Goal: Transaction & Acquisition: Purchase product/service

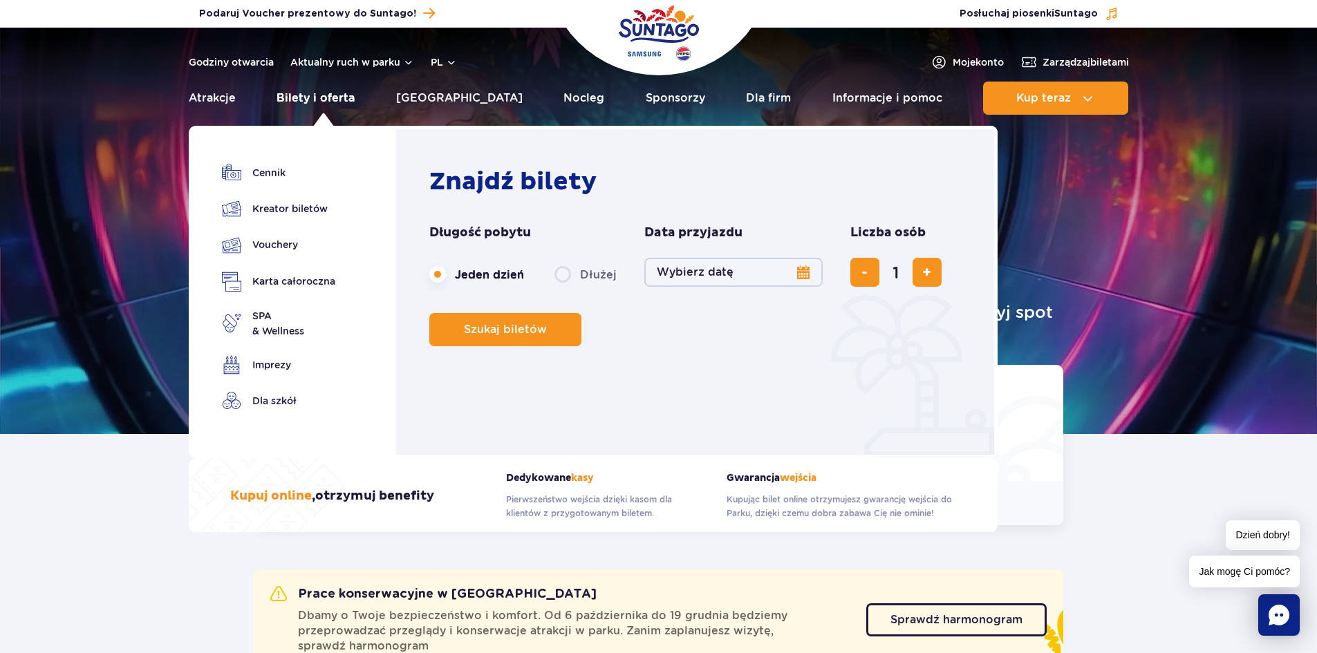
click at [307, 91] on link "Bilety i oferta" at bounding box center [316, 98] width 78 height 33
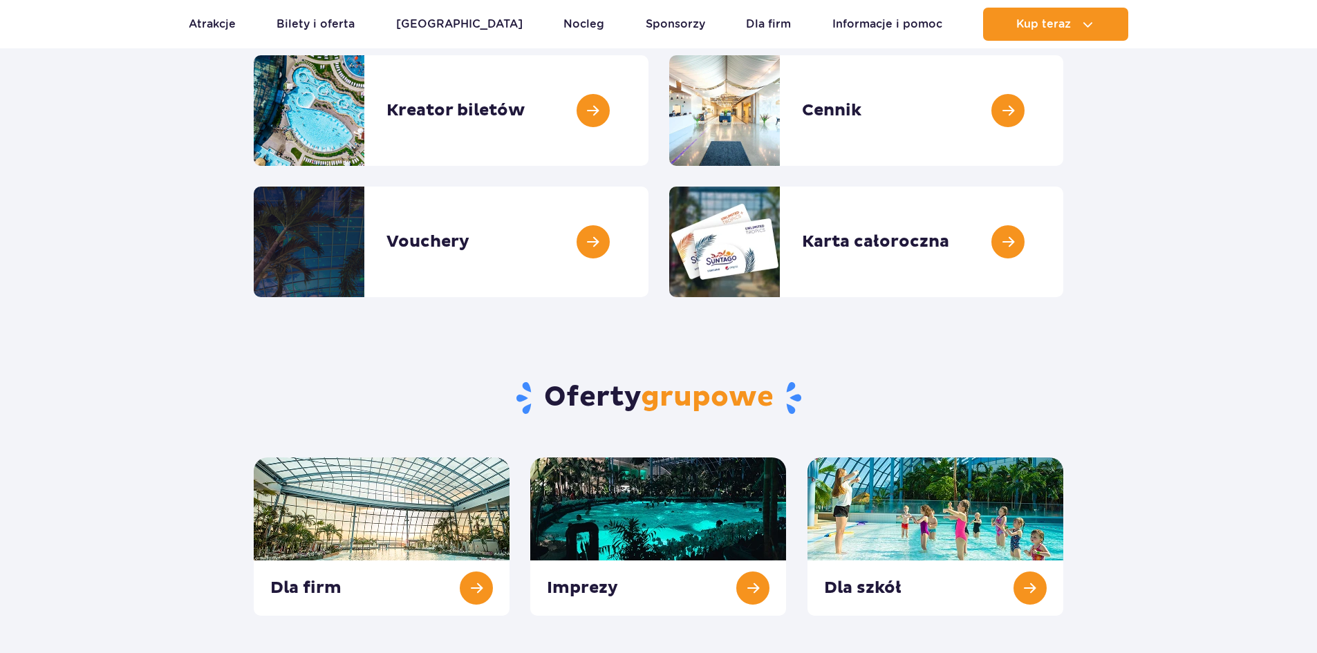
scroll to position [138, 0]
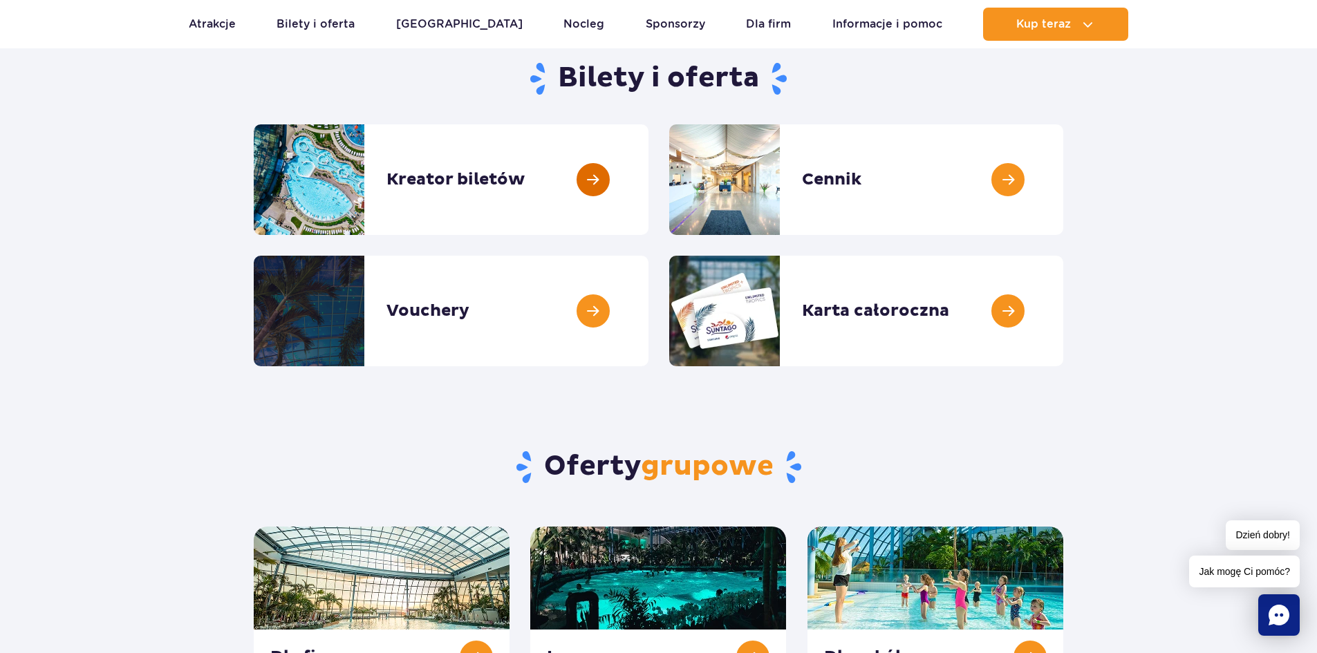
click at [649, 176] on link at bounding box center [649, 179] width 0 height 111
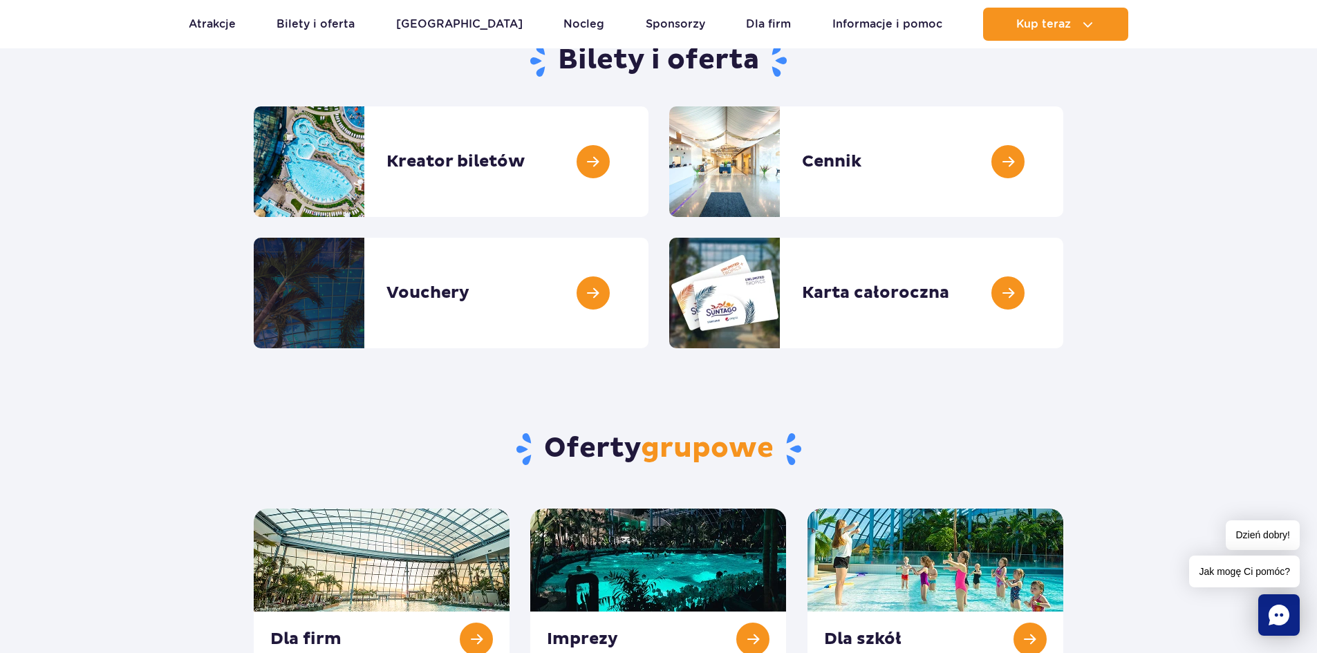
scroll to position [0, 0]
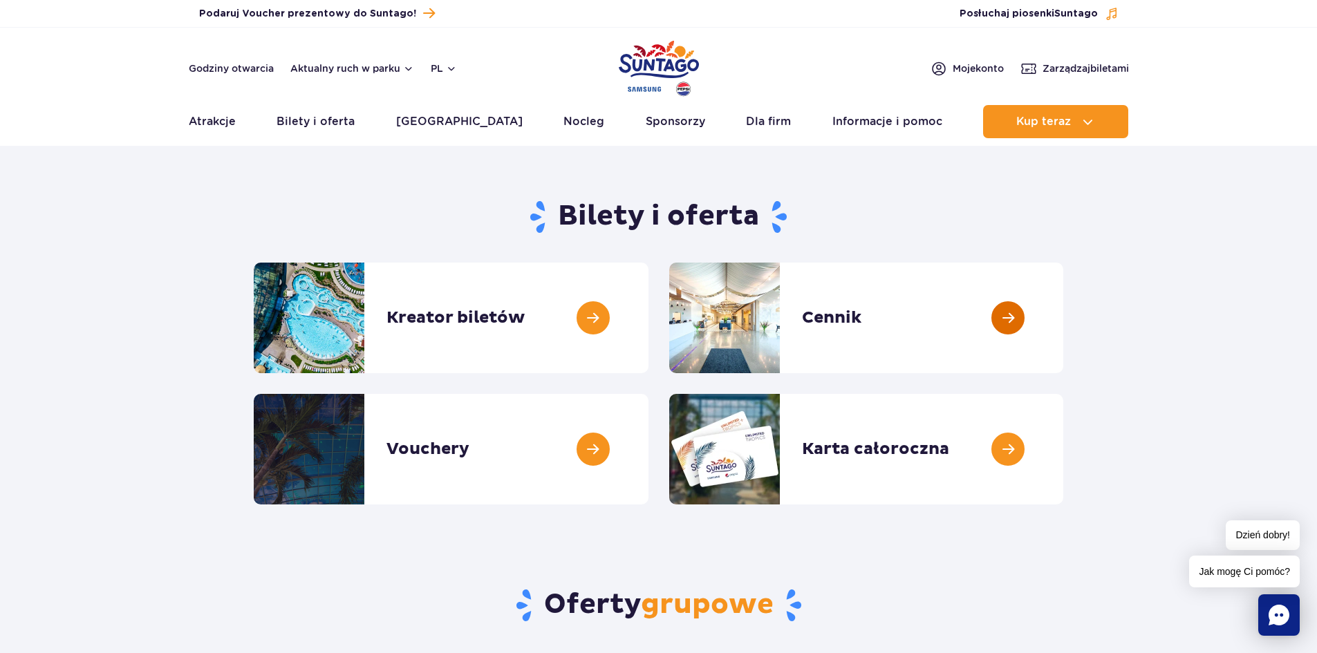
click at [1063, 316] on link at bounding box center [1063, 318] width 0 height 111
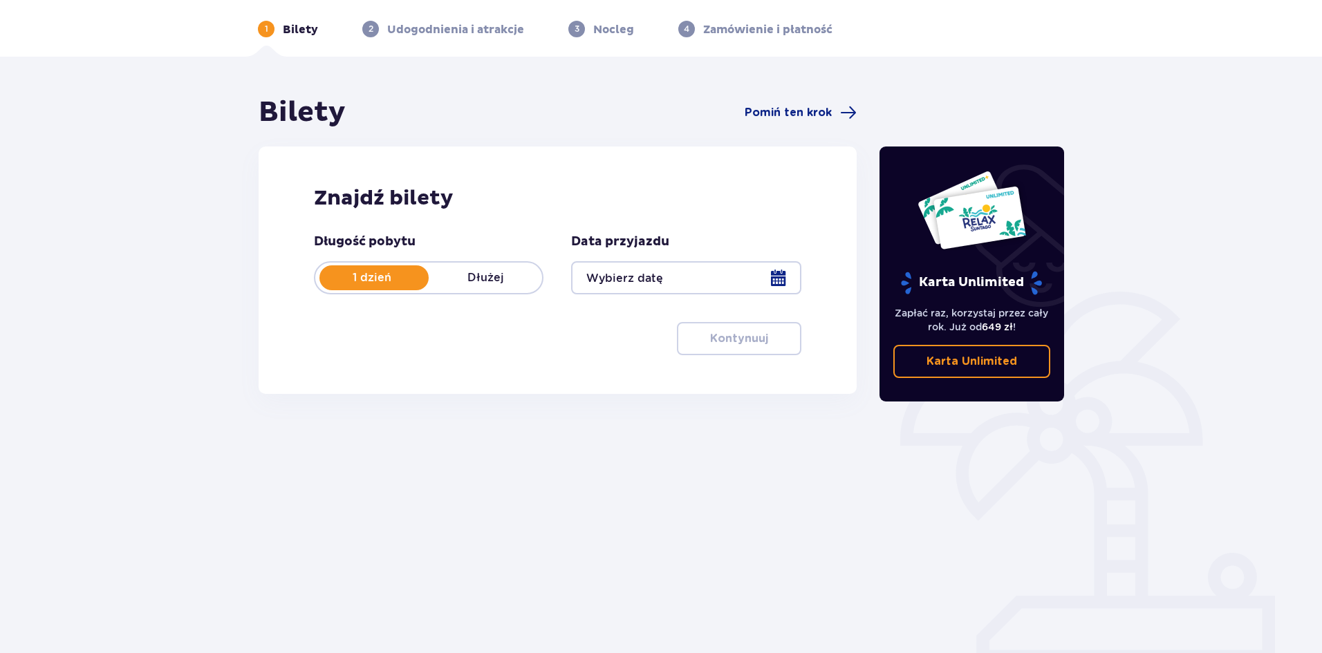
click at [655, 279] on div at bounding box center [686, 277] width 230 height 33
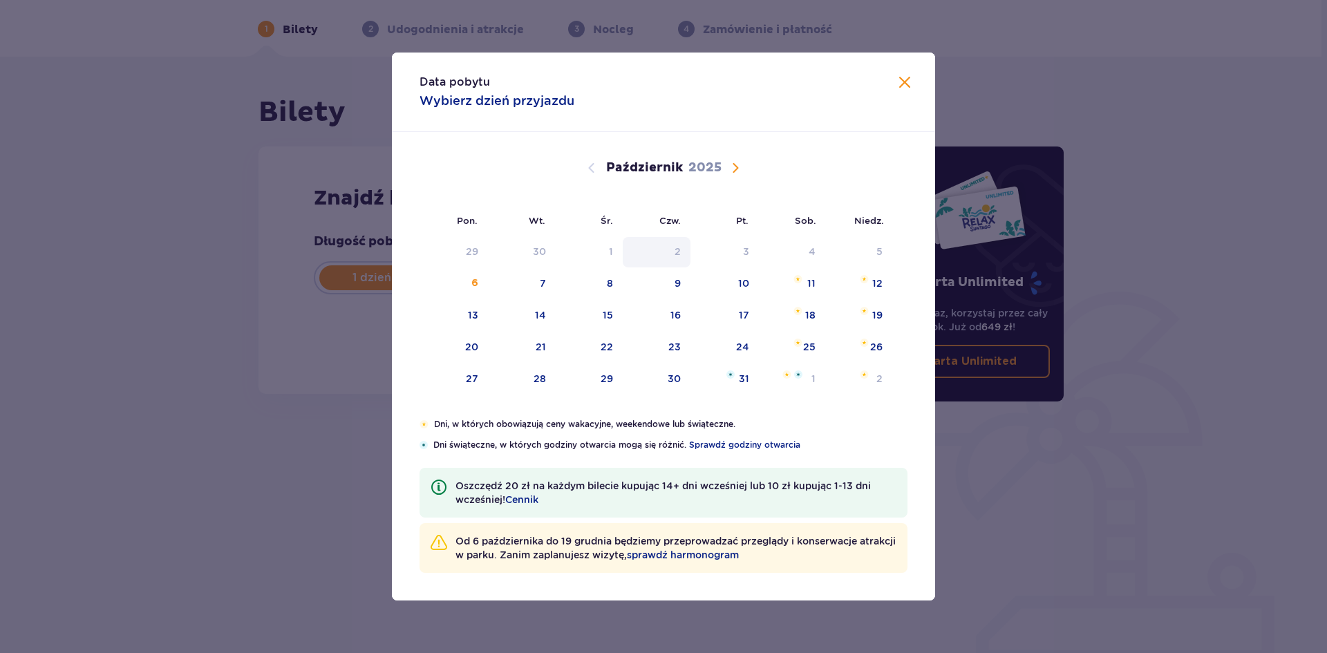
click at [604, 313] on div "15" at bounding box center [608, 315] width 10 height 14
type input "[DATE]"
click at [600, 308] on div "Długość pobytu 1 dzień Dłużej Data przyjazdu 15.10.25 Kontynuuj Przejdź do konf…" at bounding box center [557, 295] width 487 height 122
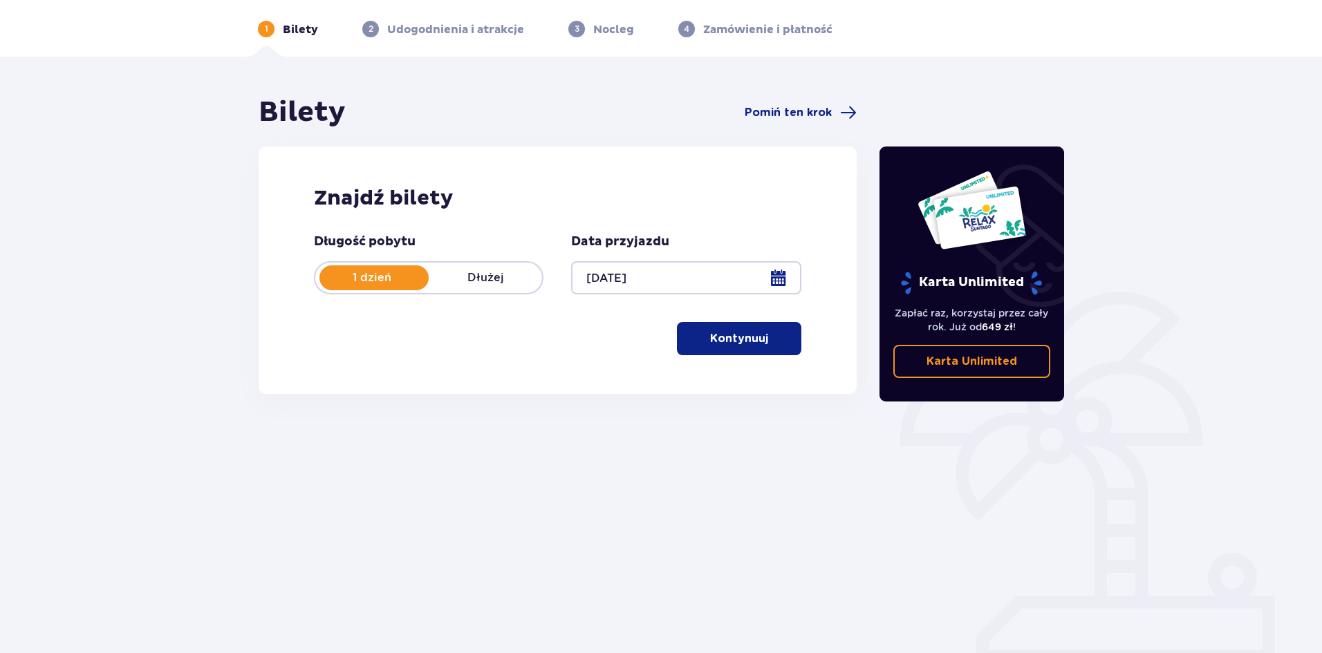
drag, startPoint x: 719, startPoint y: 339, endPoint x: 713, endPoint y: 335, distance: 7.5
click at [720, 338] on p "Kontynuuj" at bounding box center [739, 338] width 58 height 15
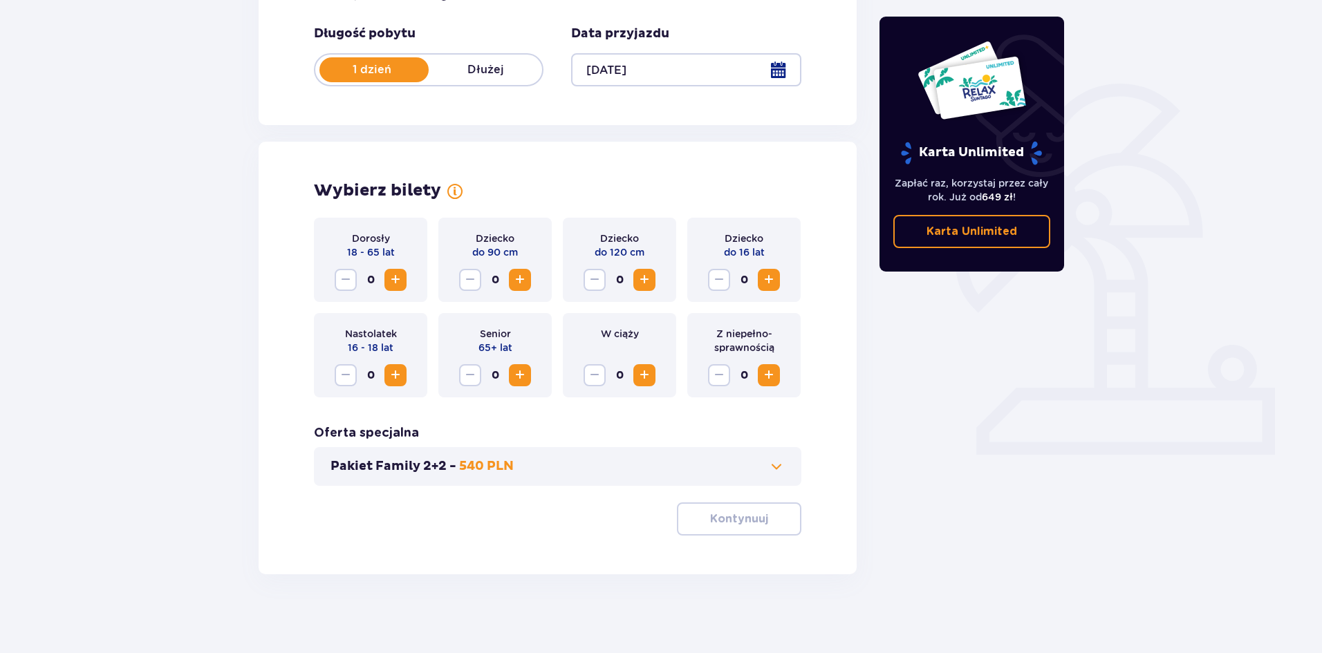
scroll to position [263, 0]
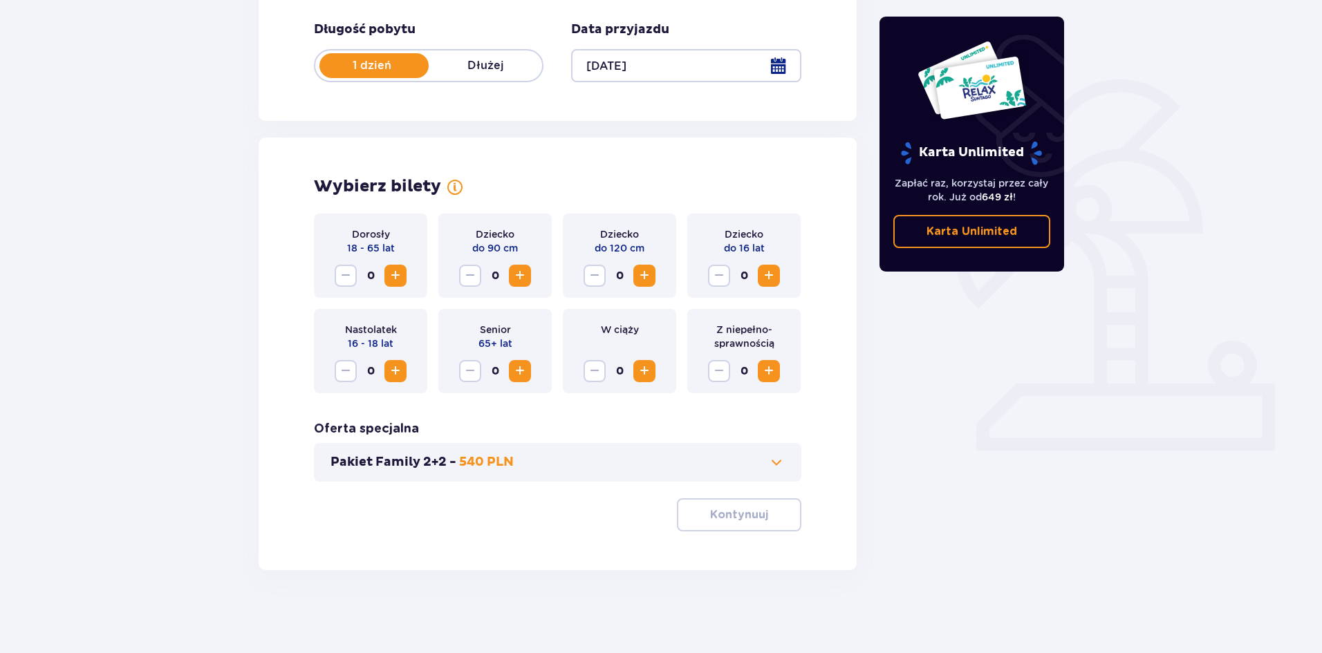
click at [395, 371] on span "Zwiększ" at bounding box center [395, 371] width 17 height 17
click at [393, 270] on span "Zwiększ" at bounding box center [395, 276] width 17 height 17
click at [765, 271] on span "Zwiększ" at bounding box center [769, 276] width 17 height 17
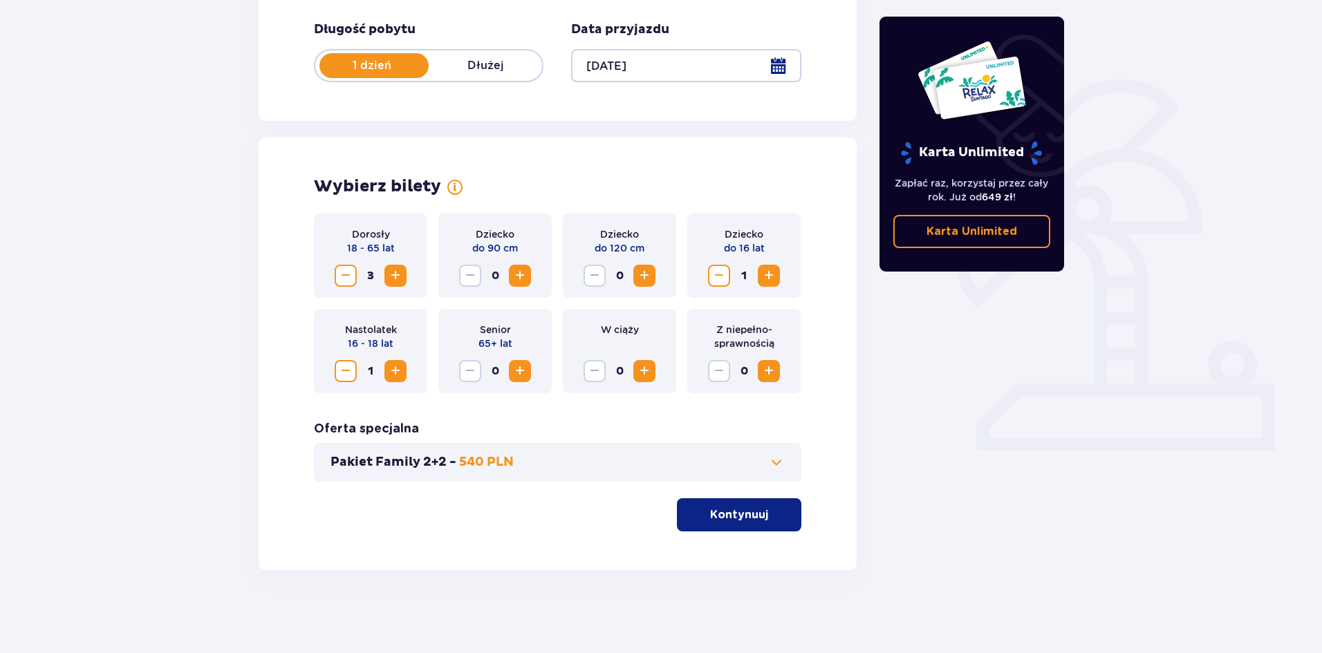
click at [739, 514] on p "Kontynuuj" at bounding box center [739, 514] width 58 height 15
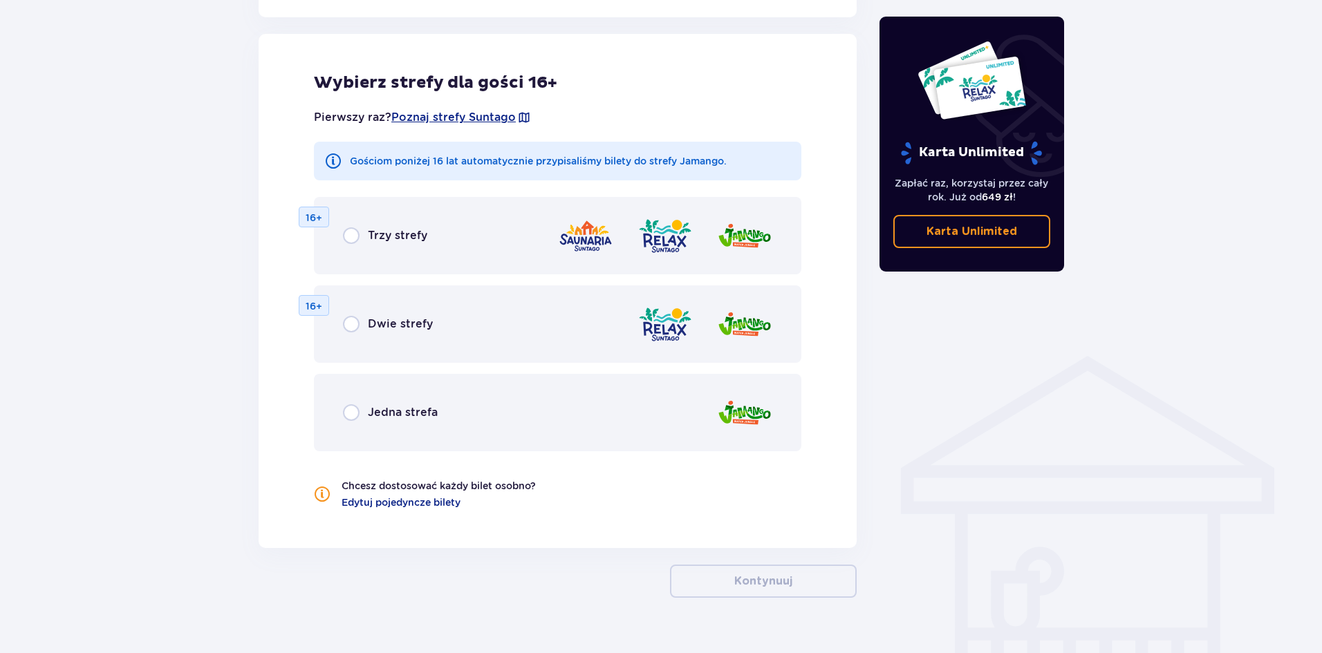
scroll to position [767, 0]
click at [351, 321] on input "radio" at bounding box center [351, 323] width 17 height 17
radio input "true"
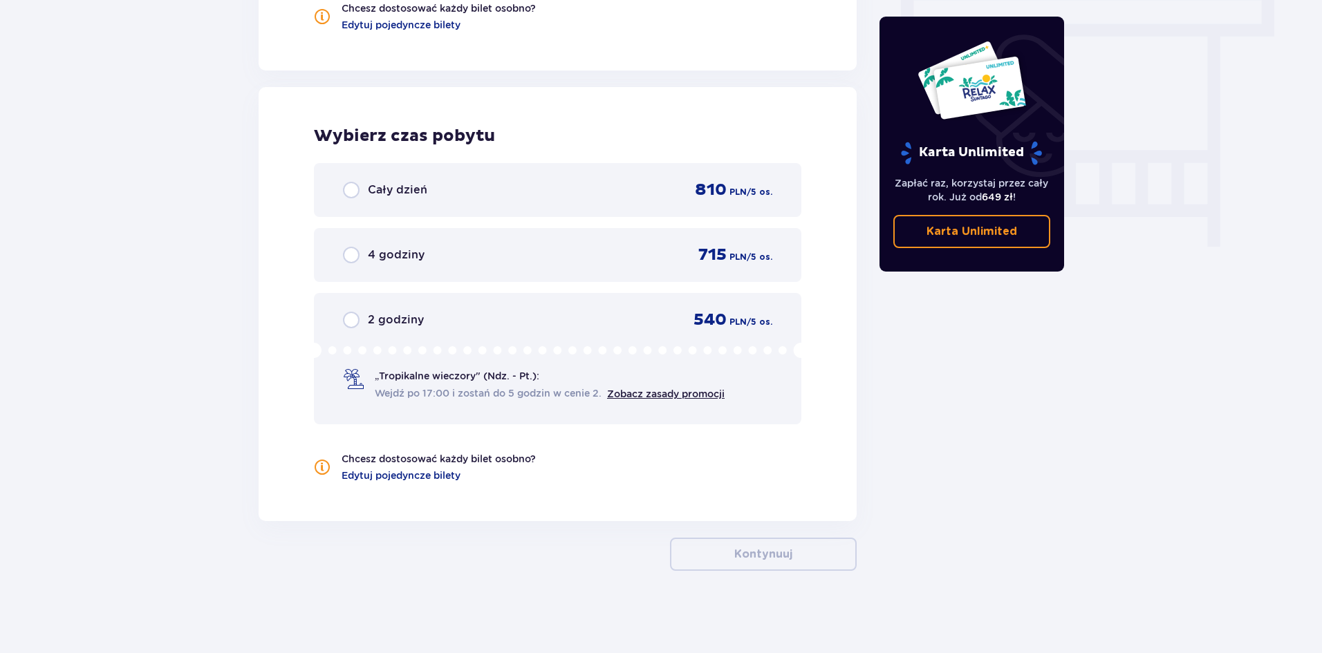
scroll to position [1245, 0]
click at [351, 249] on input "radio" at bounding box center [351, 254] width 17 height 17
radio input "true"
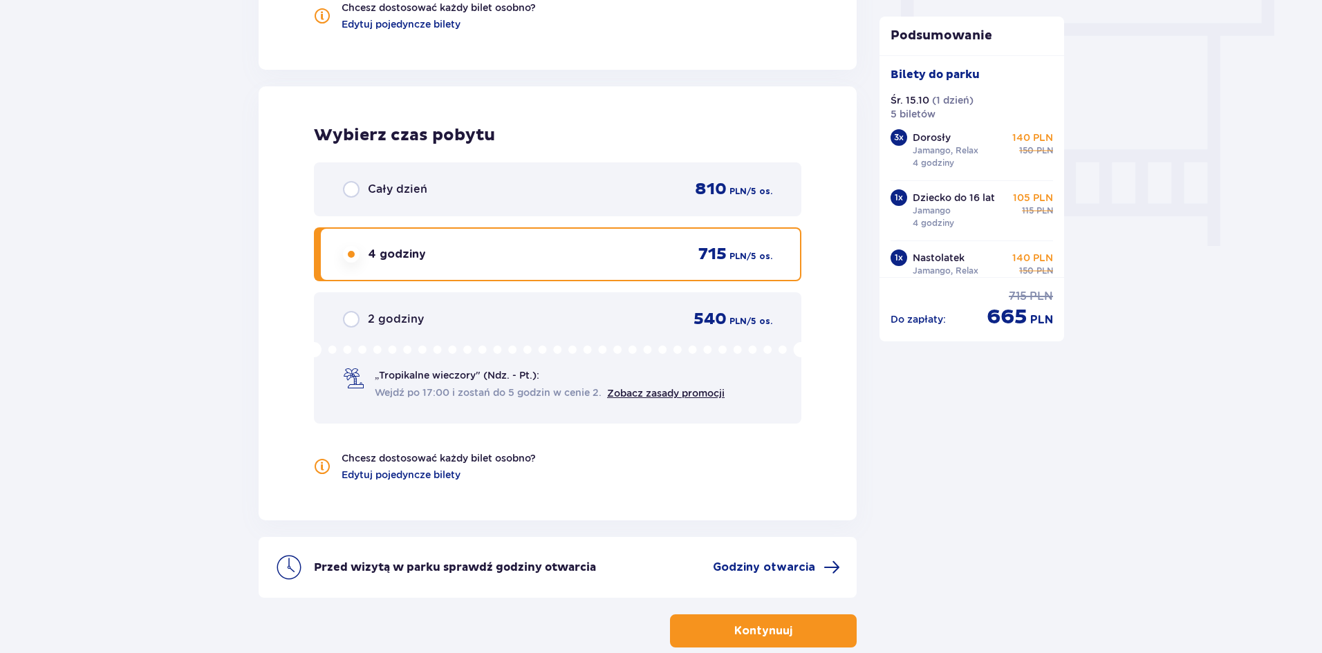
click at [345, 203] on div "Cały dzień 810 PLN / 5 os." at bounding box center [557, 189] width 487 height 54
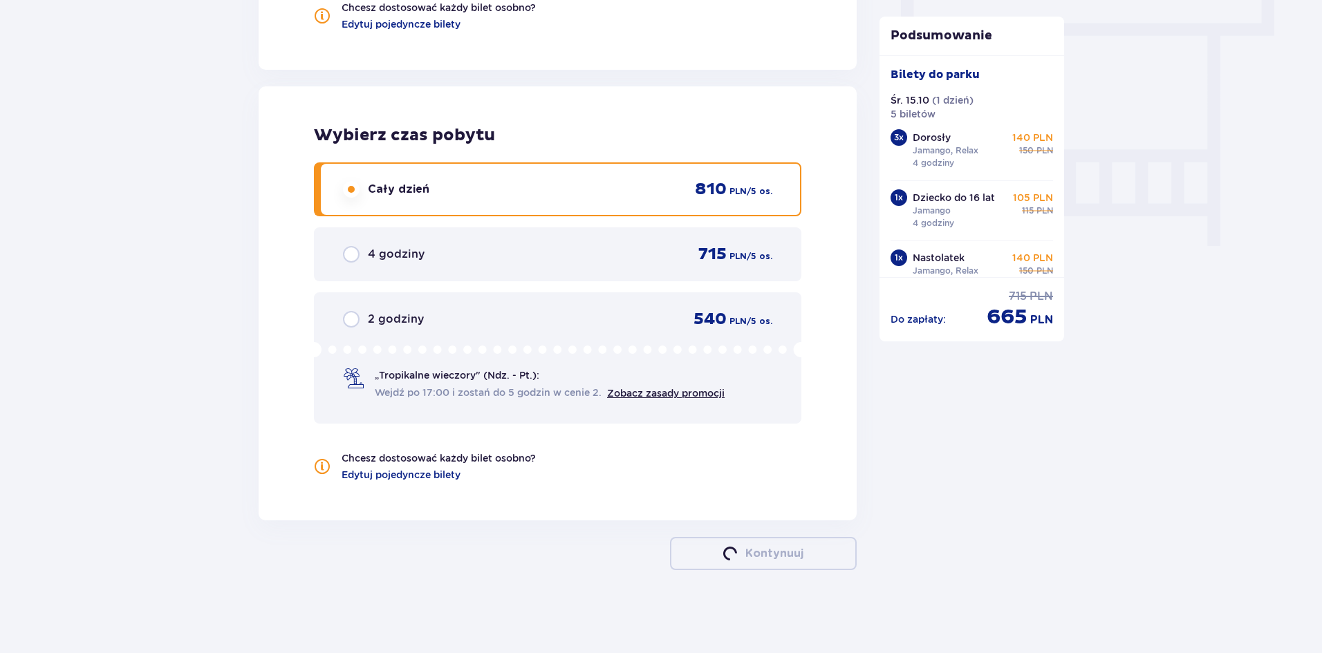
click at [348, 326] on input "radio" at bounding box center [351, 319] width 17 height 17
radio input "true"
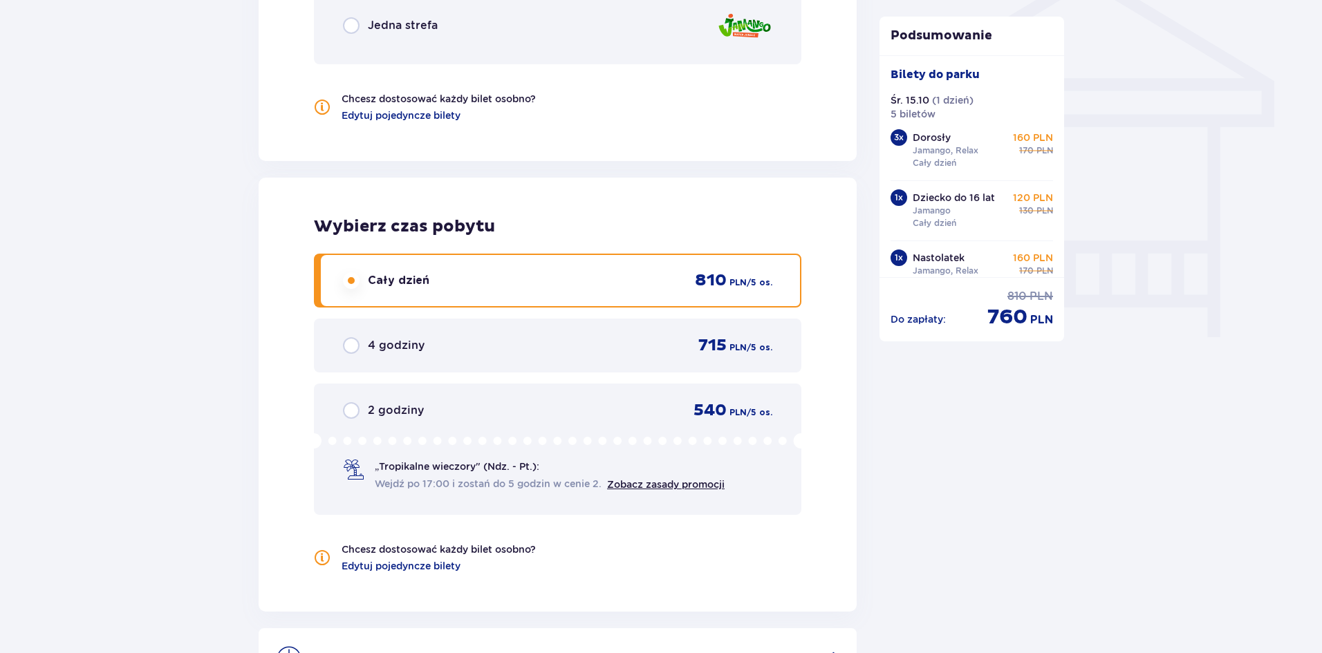
scroll to position [1038, 0]
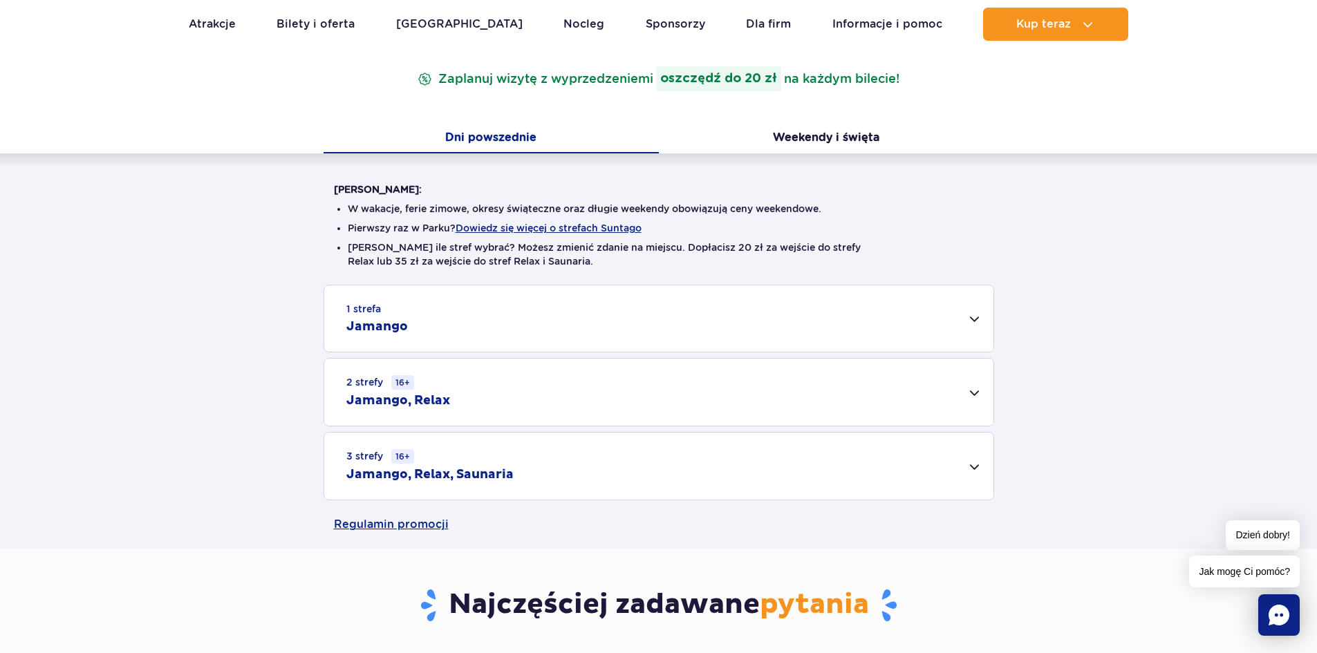
scroll to position [277, 0]
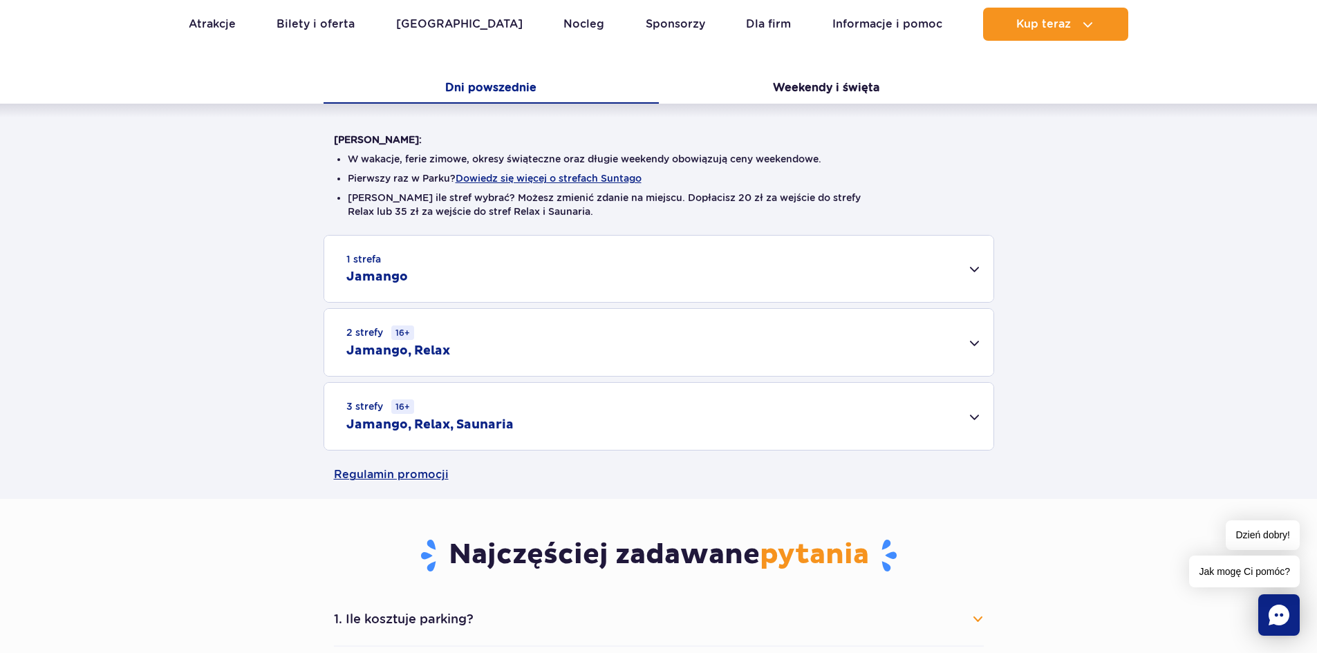
click at [523, 344] on div "2 strefy 16+ Jamango, Relax" at bounding box center [658, 342] width 669 height 67
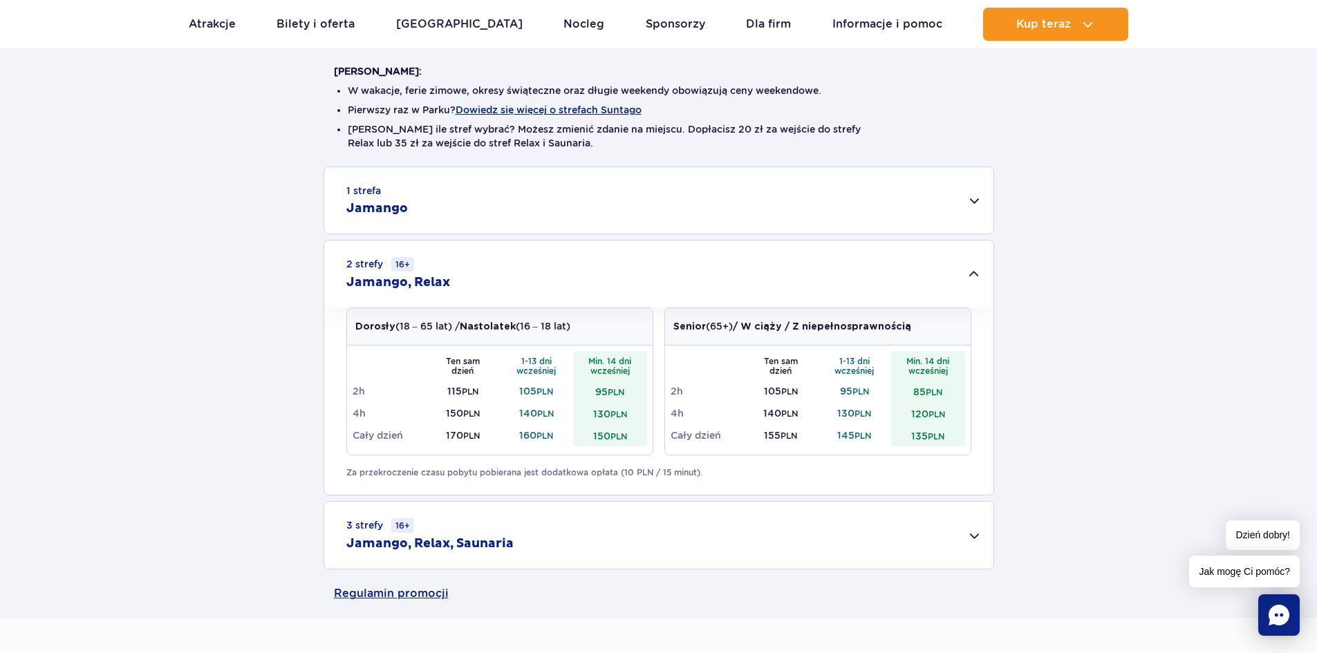
scroll to position [346, 0]
